Goal: Task Accomplishment & Management: Manage account settings

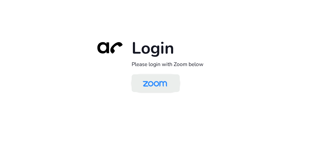
click at [149, 82] on img at bounding box center [154, 83] width 35 height 16
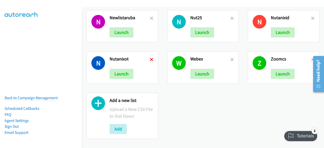
click at [150, 58] on icon at bounding box center [152, 60] width 4 height 4
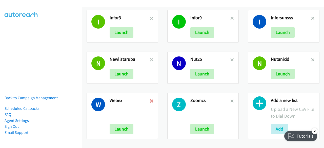
click at [150, 100] on icon at bounding box center [152, 102] width 4 height 4
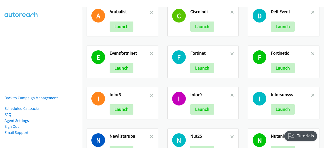
scroll to position [214, 0]
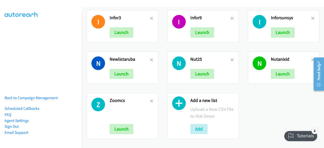
click at [196, 120] on div "Add a new list Upload a New CSV File to Dial Down Add" at bounding box center [212, 116] width 44 height 36
click at [197, 124] on button "Add" at bounding box center [198, 129] width 17 height 10
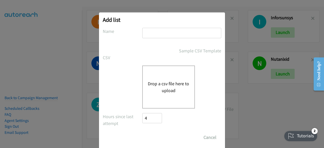
click at [152, 36] on input "text" at bounding box center [181, 33] width 79 height 10
type input "cisco indo"
click at [155, 82] on button "Drop a csv file here to upload" at bounding box center [168, 87] width 41 height 14
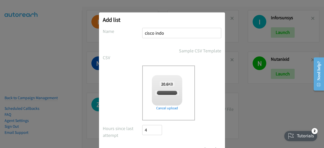
checkbox input "true"
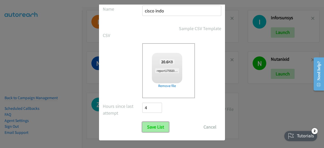
click at [155, 128] on input "Save List" at bounding box center [155, 127] width 27 height 10
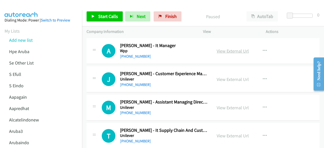
click at [234, 53] on link "View External Url" at bounding box center [233, 51] width 32 height 6
click at [225, 81] on link "View External Url" at bounding box center [233, 79] width 32 height 6
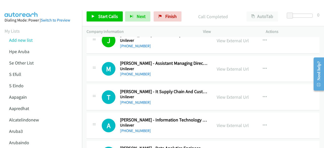
scroll to position [39, 0]
click at [227, 70] on link "View External Url" at bounding box center [233, 69] width 32 height 6
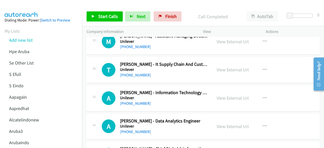
click at [229, 73] on div "View External Url" at bounding box center [233, 69] width 32 height 7
click at [230, 70] on link "View External Url" at bounding box center [233, 70] width 32 height 6
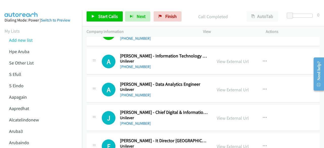
scroll to position [104, 0]
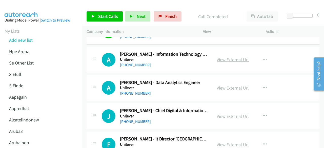
click at [232, 60] on link "View External Url" at bounding box center [233, 60] width 32 height 6
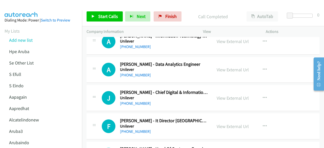
scroll to position [123, 0]
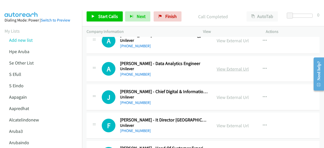
drag, startPoint x: 225, startPoint y: 65, endPoint x: 226, endPoint y: 68, distance: 3.7
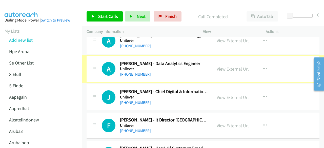
click at [226, 68] on link "View External Url" at bounding box center [233, 69] width 32 height 6
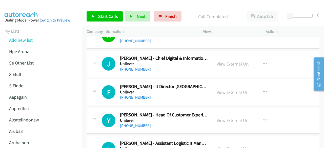
scroll to position [160, 0]
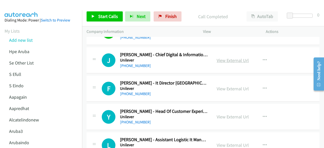
click at [234, 58] on link "View External Url" at bounding box center [233, 60] width 32 height 6
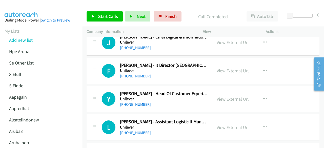
scroll to position [180, 0]
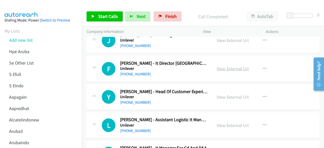
click at [225, 67] on link "View External Url" at bounding box center [233, 69] width 32 height 6
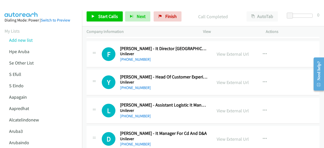
scroll to position [198, 0]
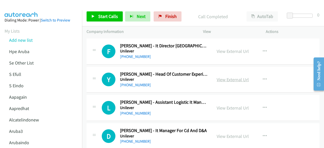
click at [222, 79] on link "View External Url" at bounding box center [233, 80] width 32 height 6
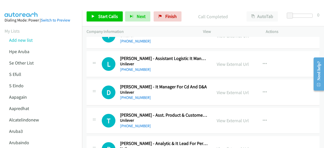
scroll to position [267, 0]
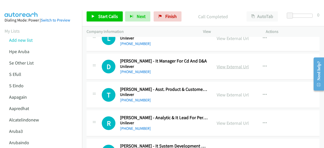
click at [225, 67] on link "View External Url" at bounding box center [233, 67] width 32 height 6
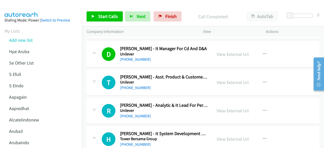
scroll to position [287, 0]
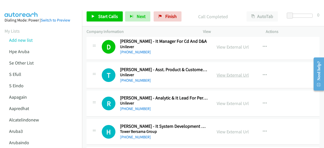
click at [227, 74] on link "View External Url" at bounding box center [233, 75] width 32 height 6
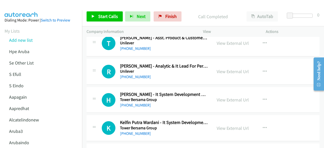
scroll to position [324, 0]
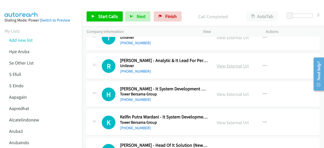
click at [231, 63] on link "View External Url" at bounding box center [233, 66] width 32 height 6
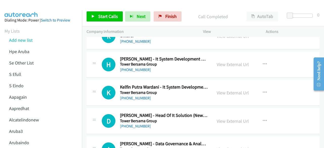
scroll to position [355, 0]
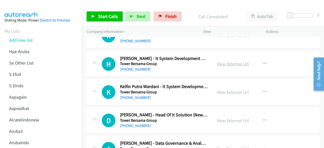
click at [227, 65] on link "View External Url" at bounding box center [233, 64] width 32 height 6
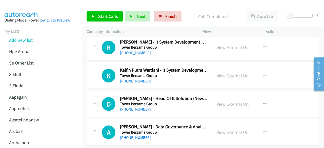
scroll to position [372, 0]
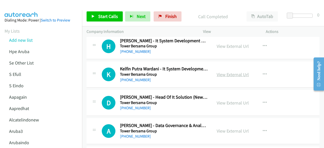
click at [220, 73] on link "View External Url" at bounding box center [233, 75] width 32 height 6
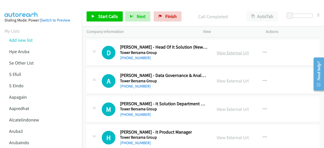
scroll to position [423, 0]
click at [229, 50] on link "View External Url" at bounding box center [233, 53] width 32 height 6
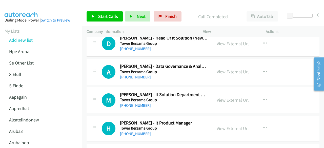
scroll to position [432, 0]
click at [228, 71] on link "View External Url" at bounding box center [233, 72] width 32 height 6
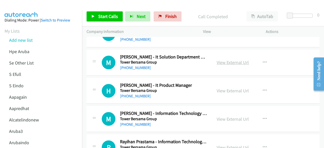
click at [225, 59] on link "View External Url" at bounding box center [233, 62] width 32 height 6
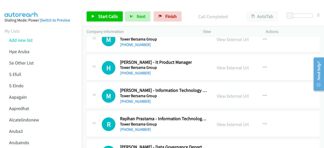
scroll to position [493, 0]
click at [222, 69] on link "View External Url" at bounding box center [233, 68] width 32 height 6
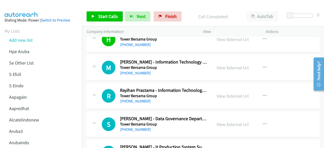
scroll to position [521, 0]
click at [235, 67] on link "View External Url" at bounding box center [233, 68] width 32 height 6
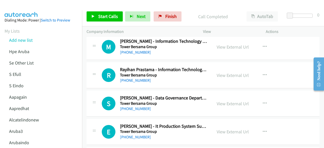
scroll to position [542, 0]
click at [231, 72] on link "View External Url" at bounding box center [233, 75] width 32 height 6
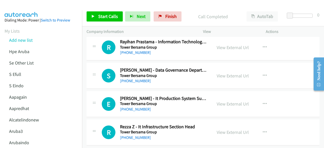
scroll to position [570, 0]
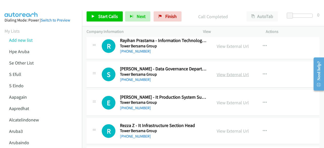
click at [225, 73] on link "View External Url" at bounding box center [233, 75] width 32 height 6
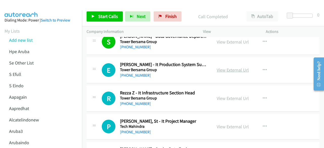
scroll to position [603, 0]
click at [225, 67] on link "View External Url" at bounding box center [233, 70] width 32 height 6
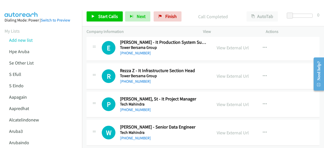
scroll to position [626, 0]
click at [224, 74] on link "View External Url" at bounding box center [233, 76] width 32 height 6
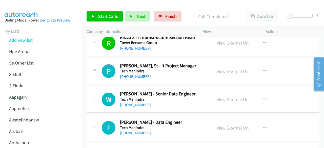
scroll to position [659, 0]
click at [222, 68] on link "View External Url" at bounding box center [233, 71] width 32 height 6
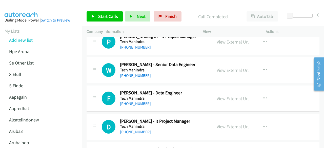
scroll to position [689, 0]
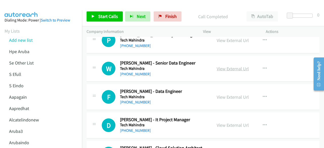
click at [220, 66] on link "View External Url" at bounding box center [233, 69] width 32 height 6
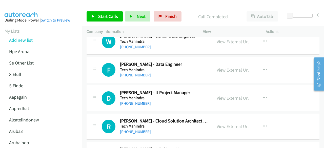
scroll to position [719, 0]
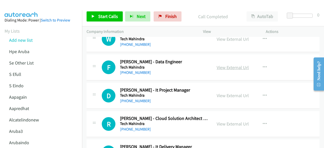
click at [220, 65] on link "View External Url" at bounding box center [233, 68] width 32 height 6
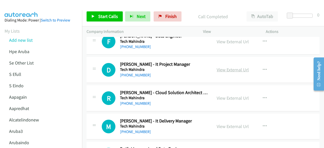
click at [228, 69] on link "View External Url" at bounding box center [233, 70] width 32 height 6
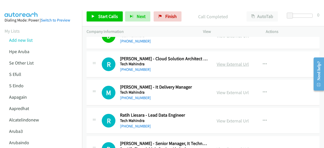
scroll to position [779, 0]
click at [232, 61] on link "View External Url" at bounding box center [233, 64] width 32 height 6
click at [238, 89] on link "View External Url" at bounding box center [233, 92] width 32 height 6
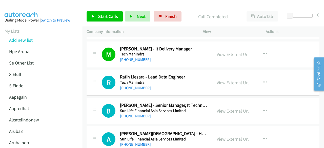
scroll to position [817, 0]
click at [228, 81] on link "View External Url" at bounding box center [233, 82] width 32 height 6
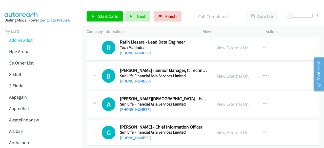
scroll to position [852, 0]
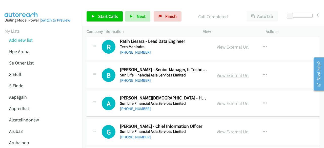
click at [227, 74] on link "View External Url" at bounding box center [233, 75] width 32 height 6
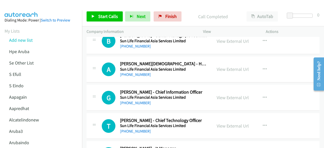
scroll to position [887, 0]
click at [218, 66] on link "View External Url" at bounding box center [233, 69] width 32 height 6
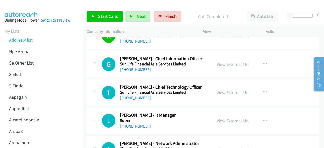
scroll to position [920, 0]
click at [223, 63] on link "View External Url" at bounding box center [233, 64] width 32 height 6
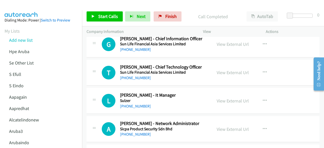
scroll to position [942, 0]
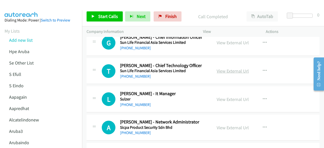
click at [222, 68] on link "View External Url" at bounding box center [233, 71] width 32 height 6
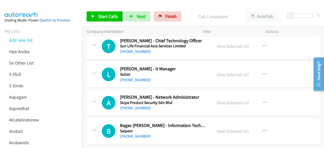
scroll to position [967, 0]
click at [218, 71] on link "View External Url" at bounding box center [233, 74] width 32 height 6
